Goal: Information Seeking & Learning: Learn about a topic

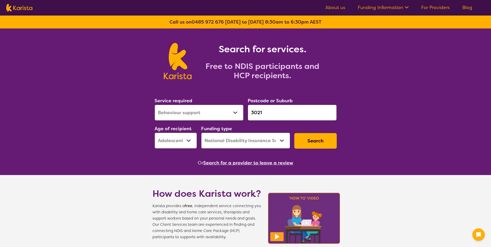
select select "Behaviour support"
select select "AS"
select select "NDIS"
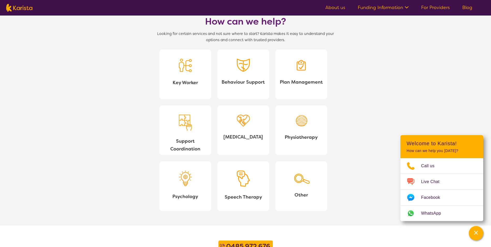
scroll to position [459, 0]
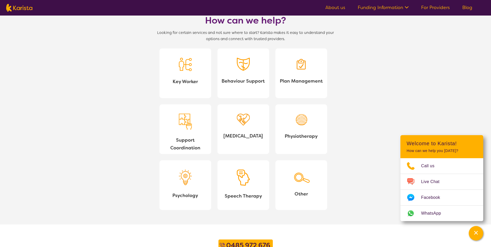
click at [242, 183] on img at bounding box center [243, 178] width 13 height 16
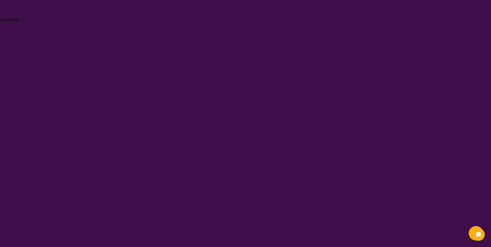
select select "[MEDICAL_DATA]"
select select "AS"
select select "NDIS"
select select "[MEDICAL_DATA]"
select select "AS"
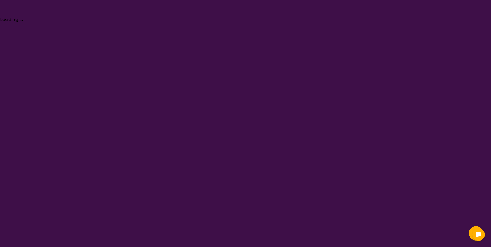
select select "NDIS"
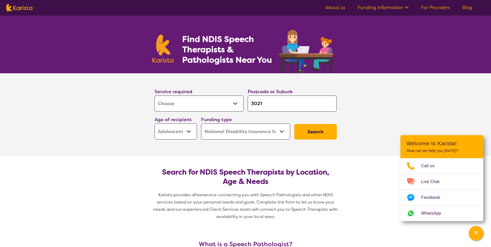
click at [266, 104] on input "3021" at bounding box center [292, 104] width 89 height 16
click at [306, 130] on button "Search" at bounding box center [315, 132] width 42 height 16
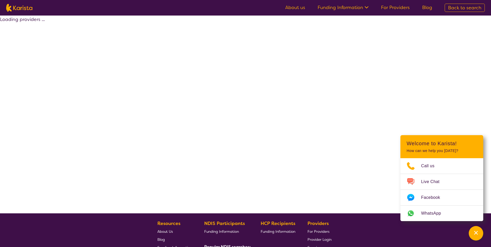
select select "by_score"
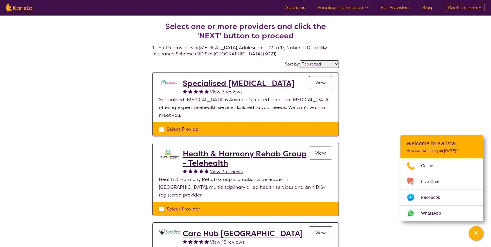
click at [322, 63] on select "Highly reviewed Top rated" at bounding box center [319, 64] width 39 height 8
click at [321, 62] on select "Highly reviewed Top rated" at bounding box center [319, 64] width 39 height 8
click at [353, 8] on link "Funding Information" at bounding box center [343, 7] width 51 height 6
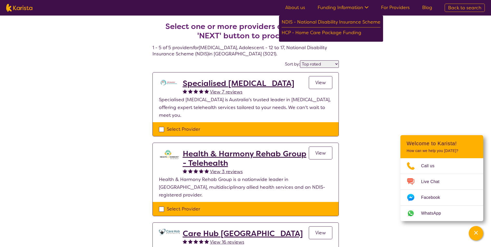
click at [384, 8] on link "For Providers" at bounding box center [395, 7] width 29 height 6
select select "[MEDICAL_DATA]"
select select "AS"
select select "NDIS"
select select "[MEDICAL_DATA]"
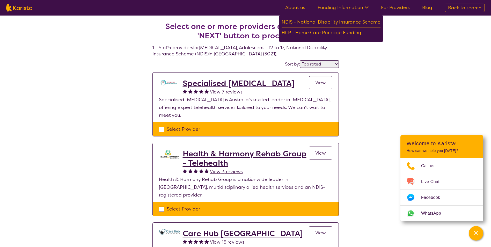
select select "AS"
select select "NDIS"
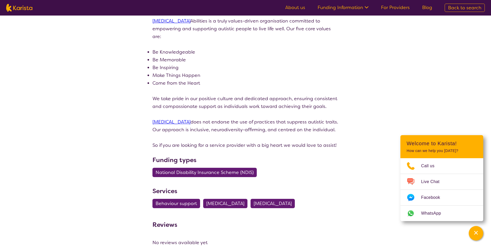
scroll to position [751, 0]
